Goal: Task Accomplishment & Management: Manage account settings

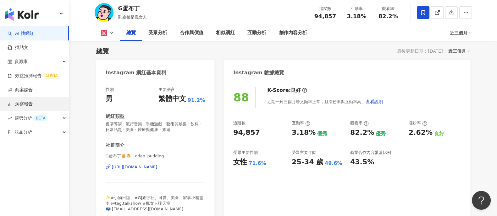
drag, startPoint x: 0, startPoint y: 0, endPoint x: 26, endPoint y: 103, distance: 106.0
click at [26, 103] on link "洞察報告" at bounding box center [20, 104] width 25 height 6
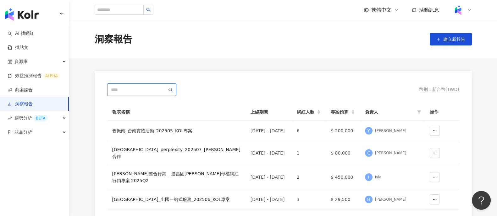
click at [128, 88] on input "text" at bounding box center [139, 89] width 56 height 7
type input "**"
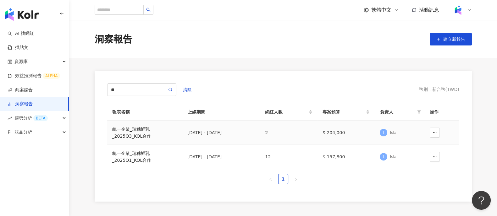
click at [130, 129] on div "統一企業_瑞穗鮮乳_2025Q3_KOL合作" at bounding box center [144, 133] width 65 height 14
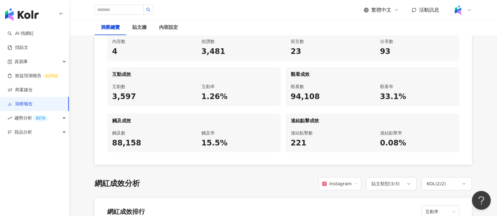
scroll to position [432, 0]
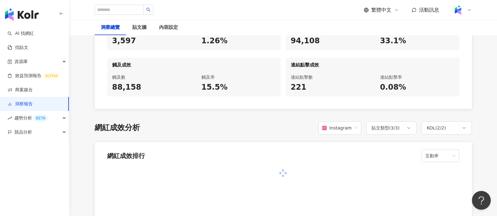
click at [391, 82] on div "0.08%" at bounding box center [417, 87] width 74 height 11
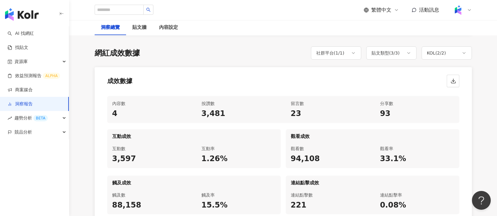
click at [221, 109] on div "3,481" at bounding box center [238, 114] width 74 height 11
click at [419, 119] on div "內容數 4 按讚數 3,481 留言數 23 分享數 93 互動成效 互動數 3,597 互動率 1.26% 觀看成效 觀看數 94,108 觀看率 33.1…" at bounding box center [283, 159] width 377 height 136
click at [382, 194] on div "連結點擊率 0.08%" at bounding box center [417, 201] width 84 height 27
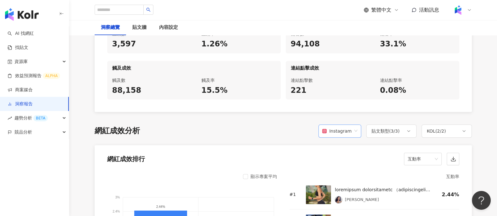
scroll to position [353, 0]
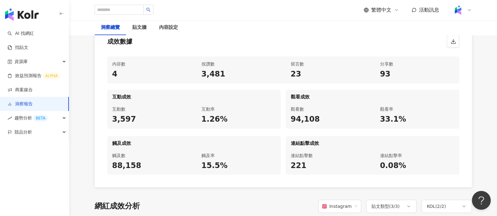
click at [447, 74] on div "93" at bounding box center [417, 74] width 74 height 11
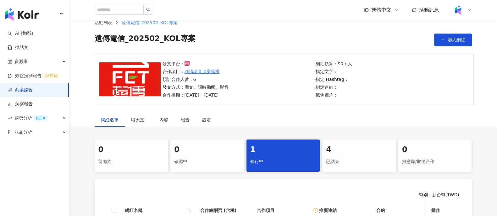
scroll to position [147, 0]
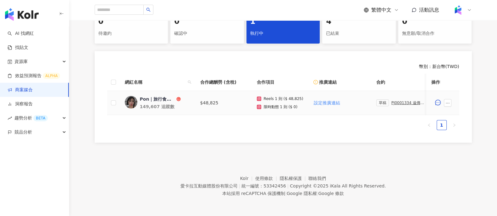
click at [402, 100] on div "草稿 PJ0001334 遠傳電信_202502_KOL專案" at bounding box center [401, 103] width 50 height 7
click at [400, 101] on div "PJ0001334 遠傳電信_202502_KOL專案" at bounding box center [408, 103] width 35 height 4
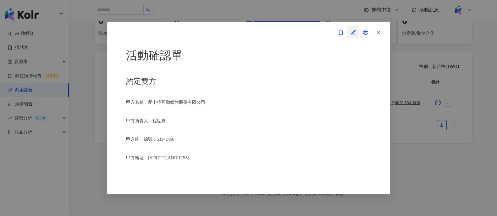
click at [353, 32] on icon "button" at bounding box center [353, 32] width 4 height 4
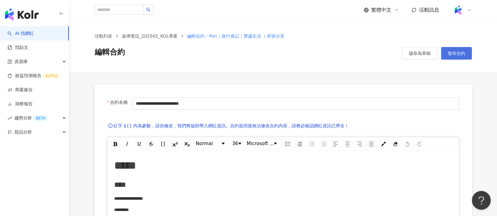
click at [446, 54] on button "發布合約" at bounding box center [456, 53] width 31 height 13
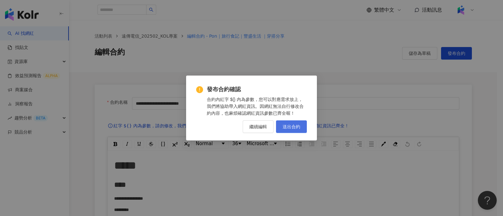
click at [290, 128] on span "送出合約" at bounding box center [291, 126] width 18 height 5
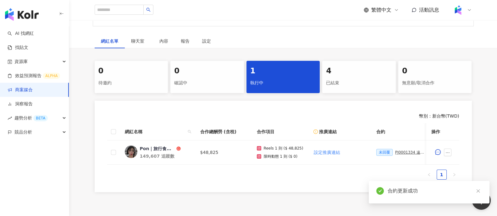
scroll to position [147, 0]
